Goal: Task Accomplishment & Management: Manage account settings

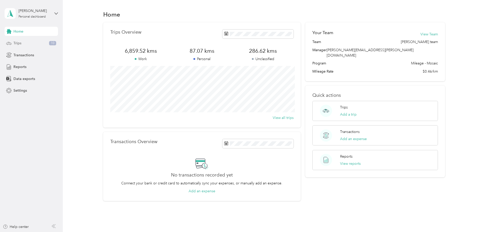
click at [18, 43] on span "Trips" at bounding box center [17, 42] width 8 height 5
